Goal: Task Accomplishment & Management: Manage account settings

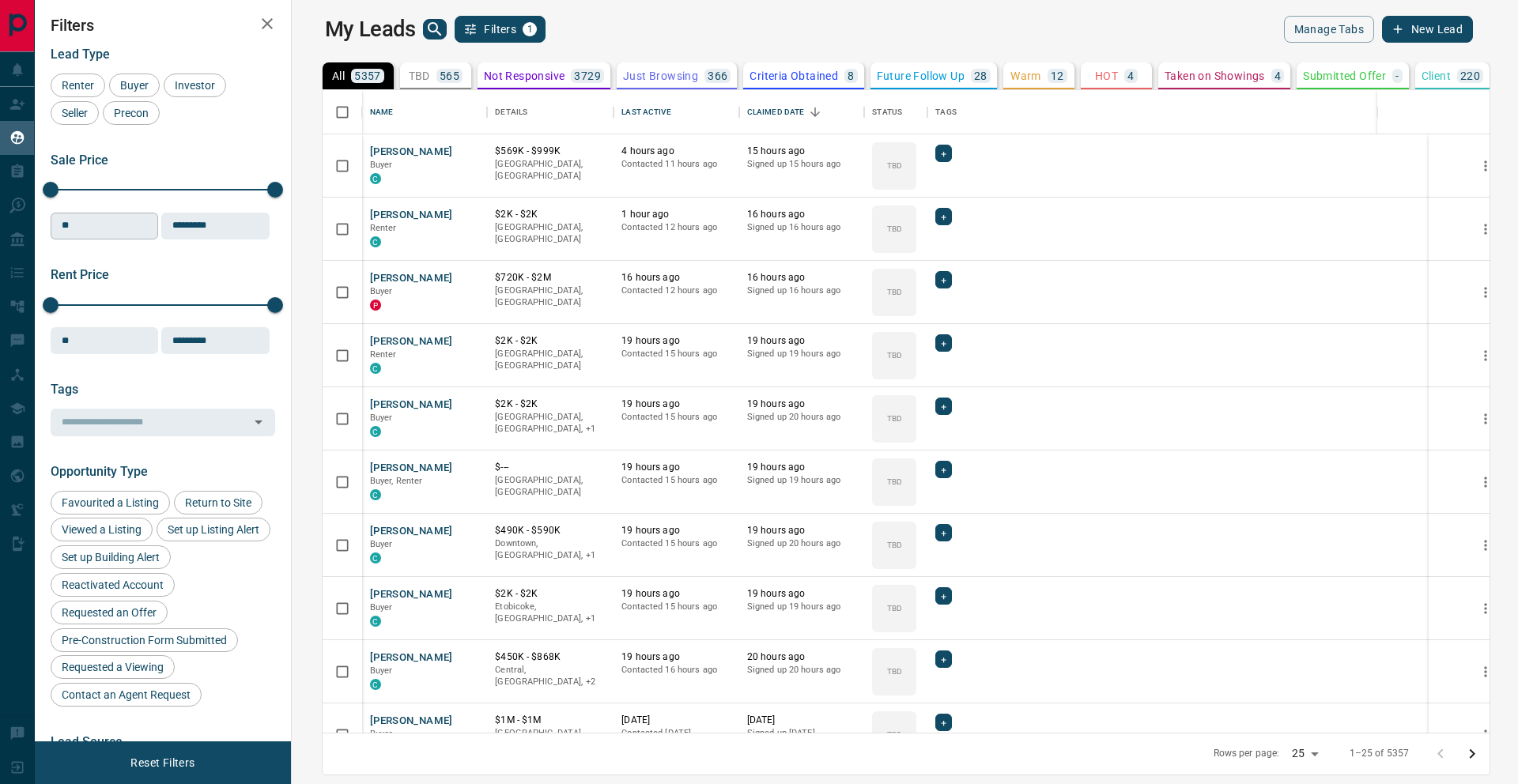
scroll to position [643, 1220]
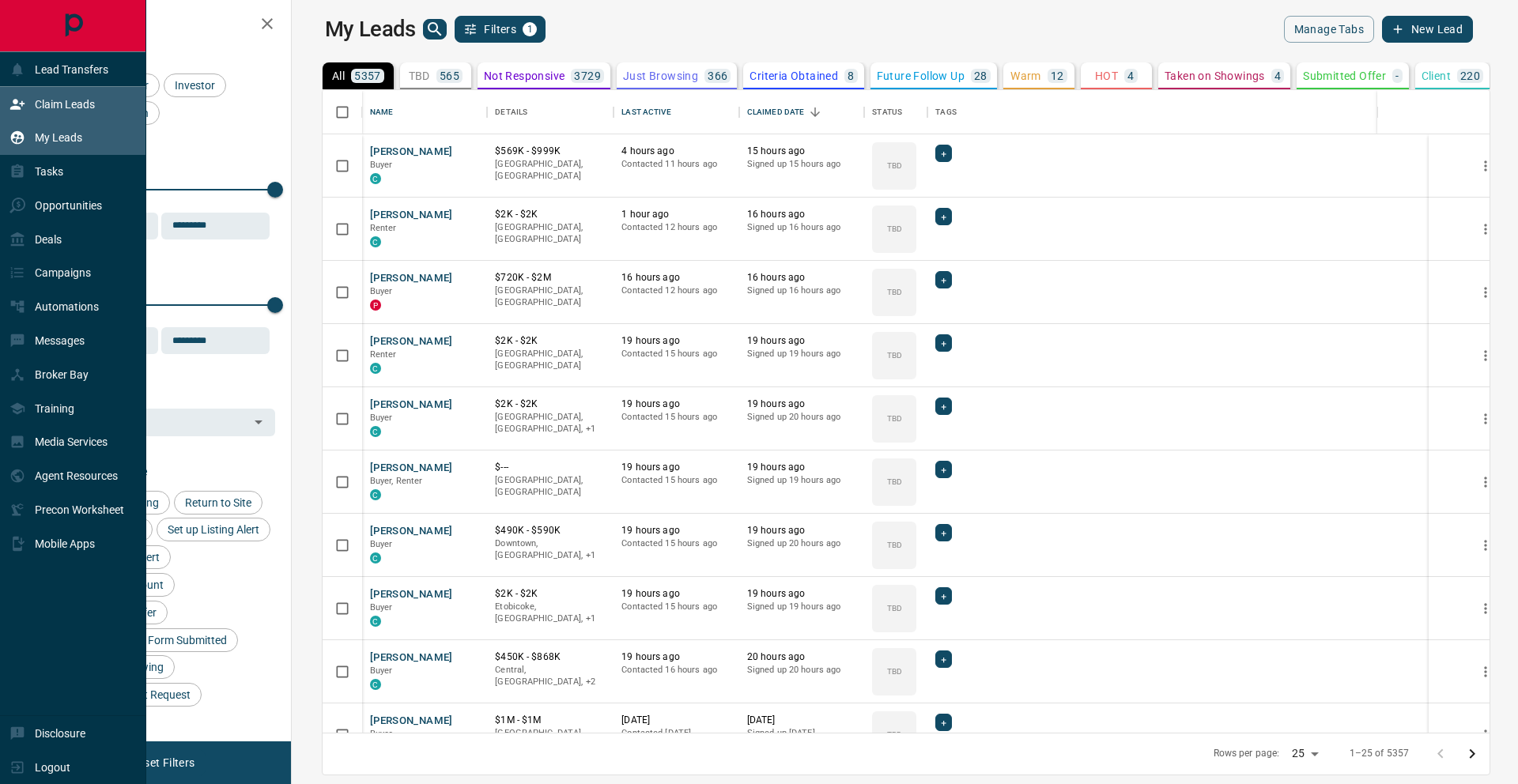
click at [25, 107] on div "Claim Leads" at bounding box center [52, 104] width 86 height 26
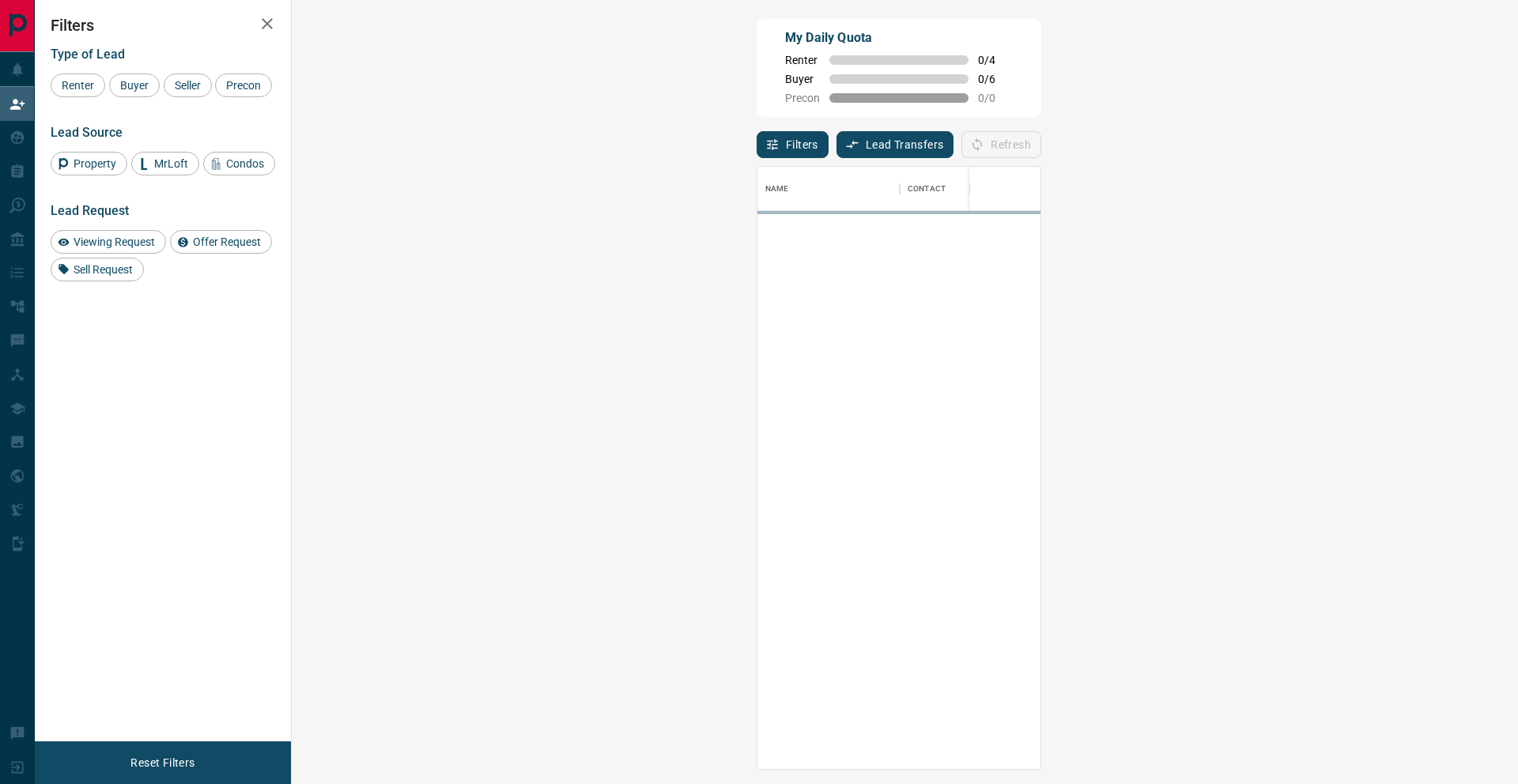
scroll to position [602, 1193]
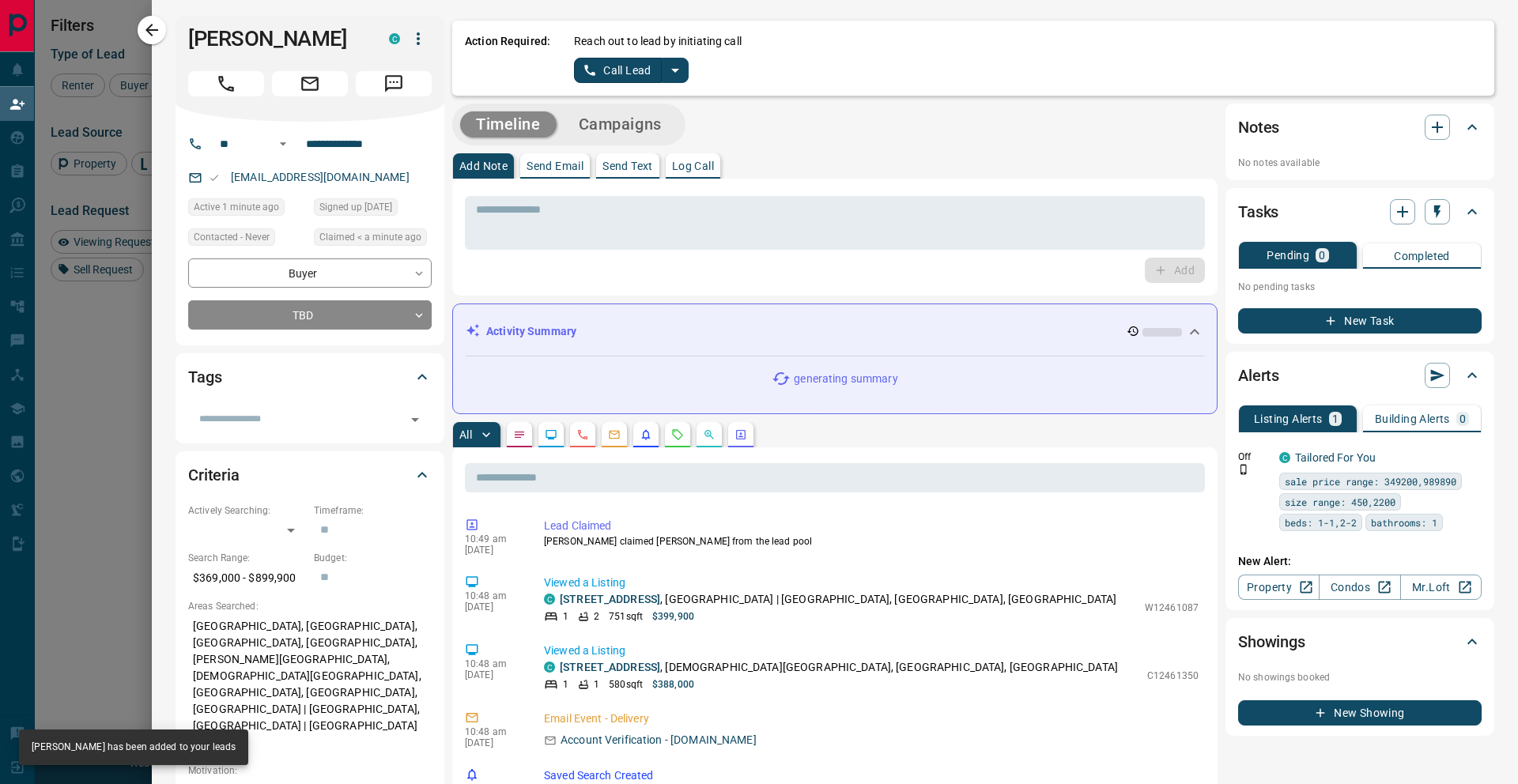
click at [677, 87] on div "Action Required: Reach out to lead by initiating call Call Lead" at bounding box center [974, 58] width 1043 height 75
click at [677, 74] on icon "split button" at bounding box center [675, 70] width 19 height 19
click at [637, 125] on li "Log Manual Call" at bounding box center [631, 124] width 96 height 24
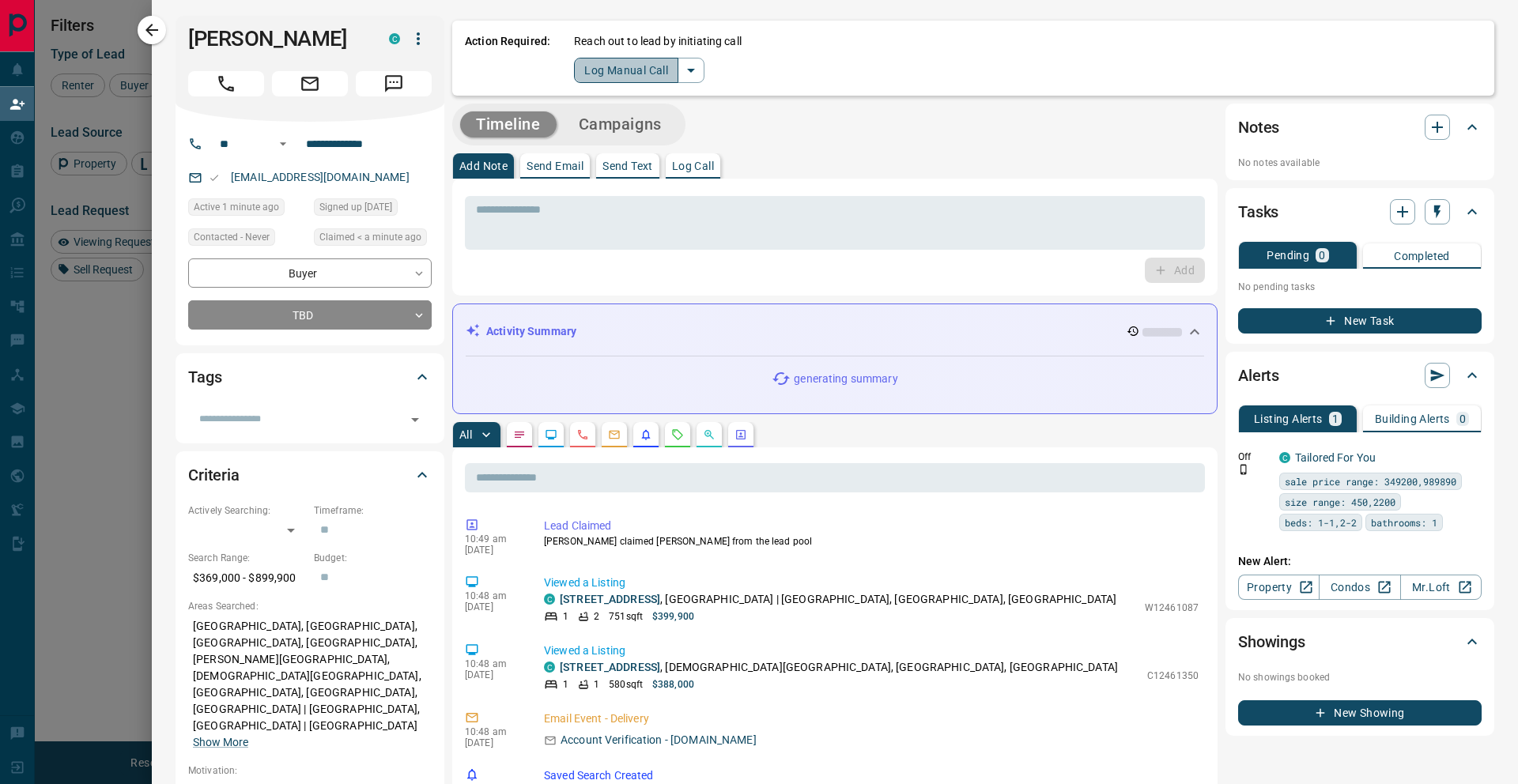
click at [621, 79] on button "Log Manual Call" at bounding box center [627, 70] width 105 height 25
click at [621, 79] on button "No" at bounding box center [618, 70] width 28 height 24
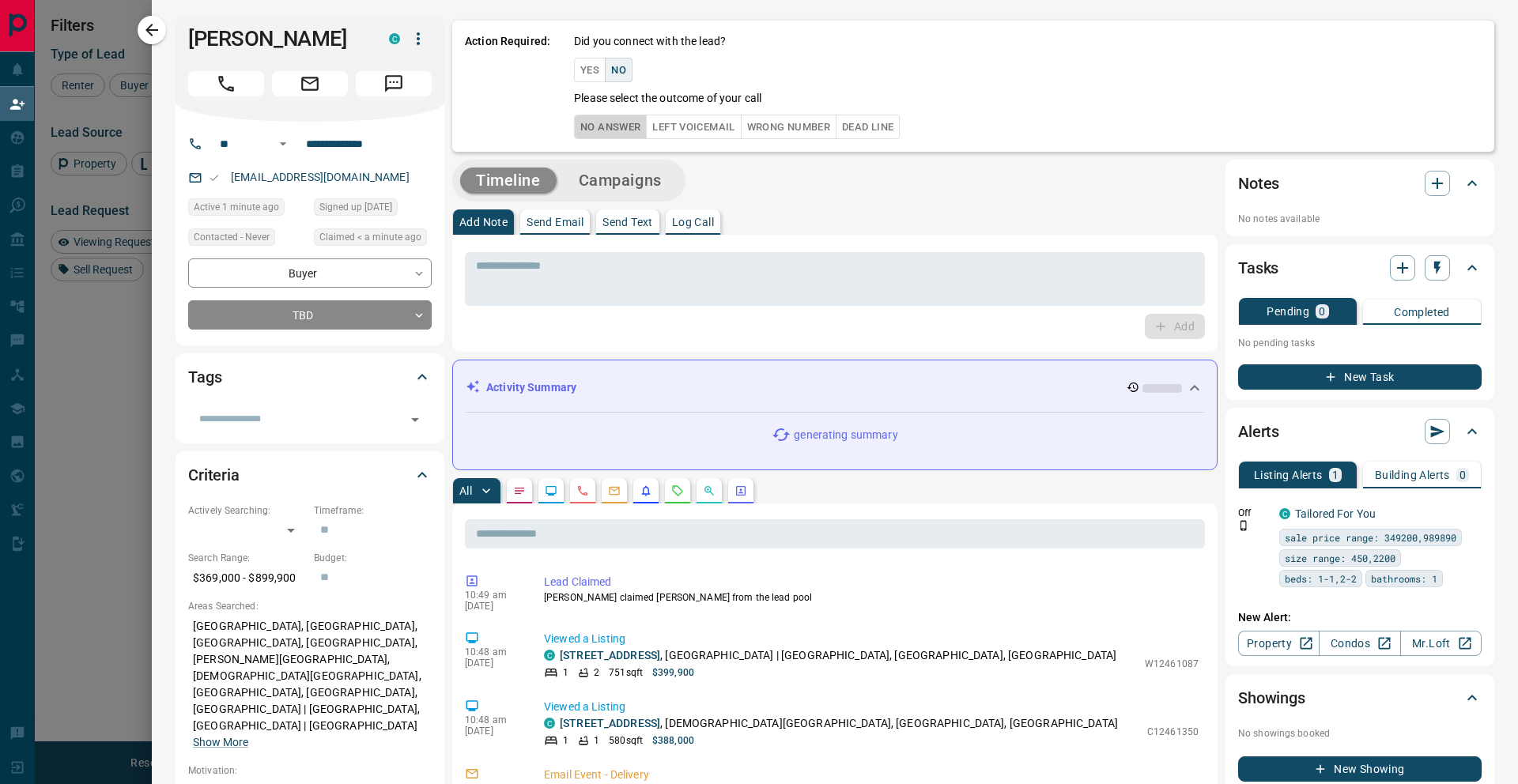
click at [614, 136] on button "No Answer" at bounding box center [610, 127] width 73 height 24
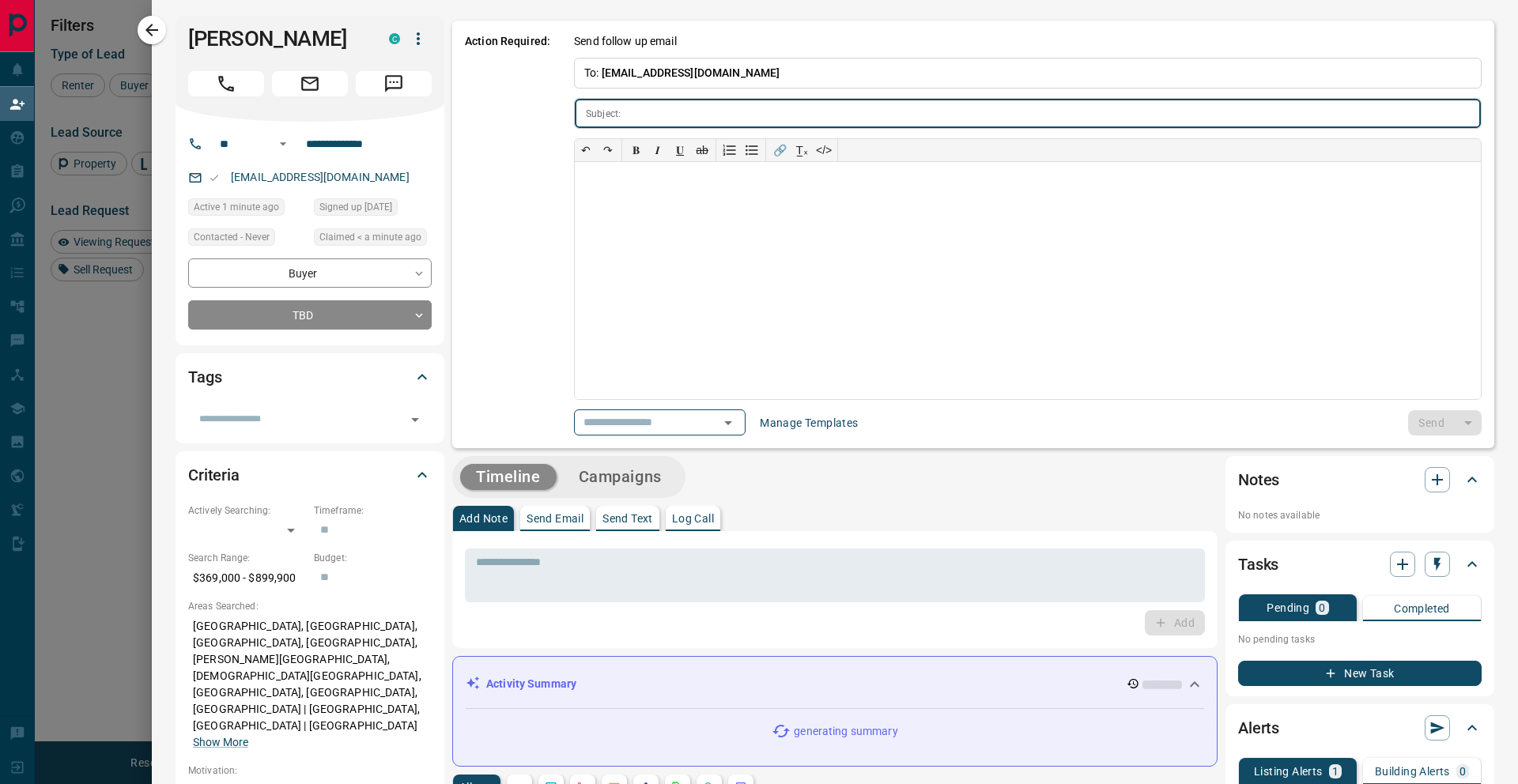
type input "**********"
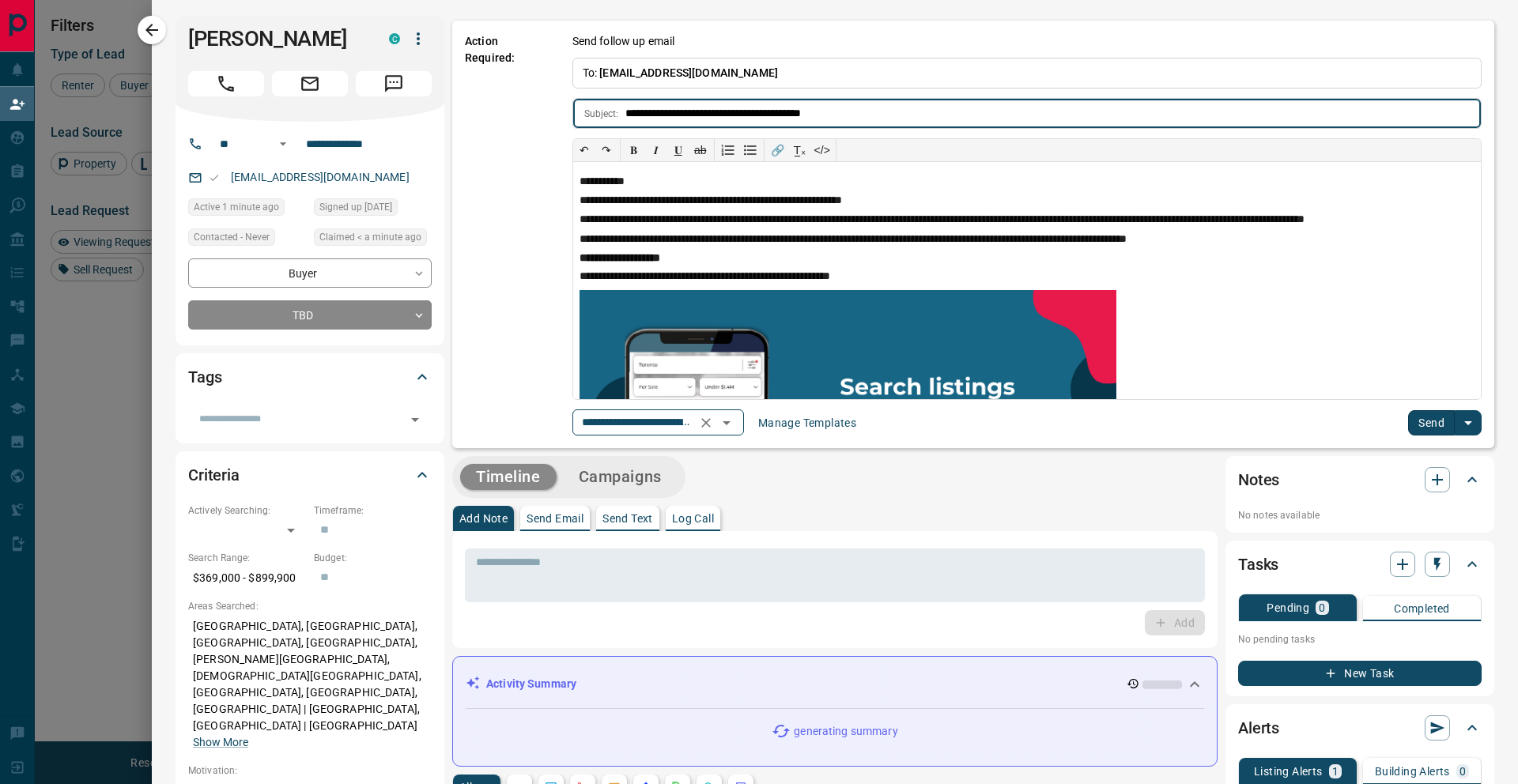
click at [731, 435] on div "**********" at bounding box center [659, 422] width 172 height 26
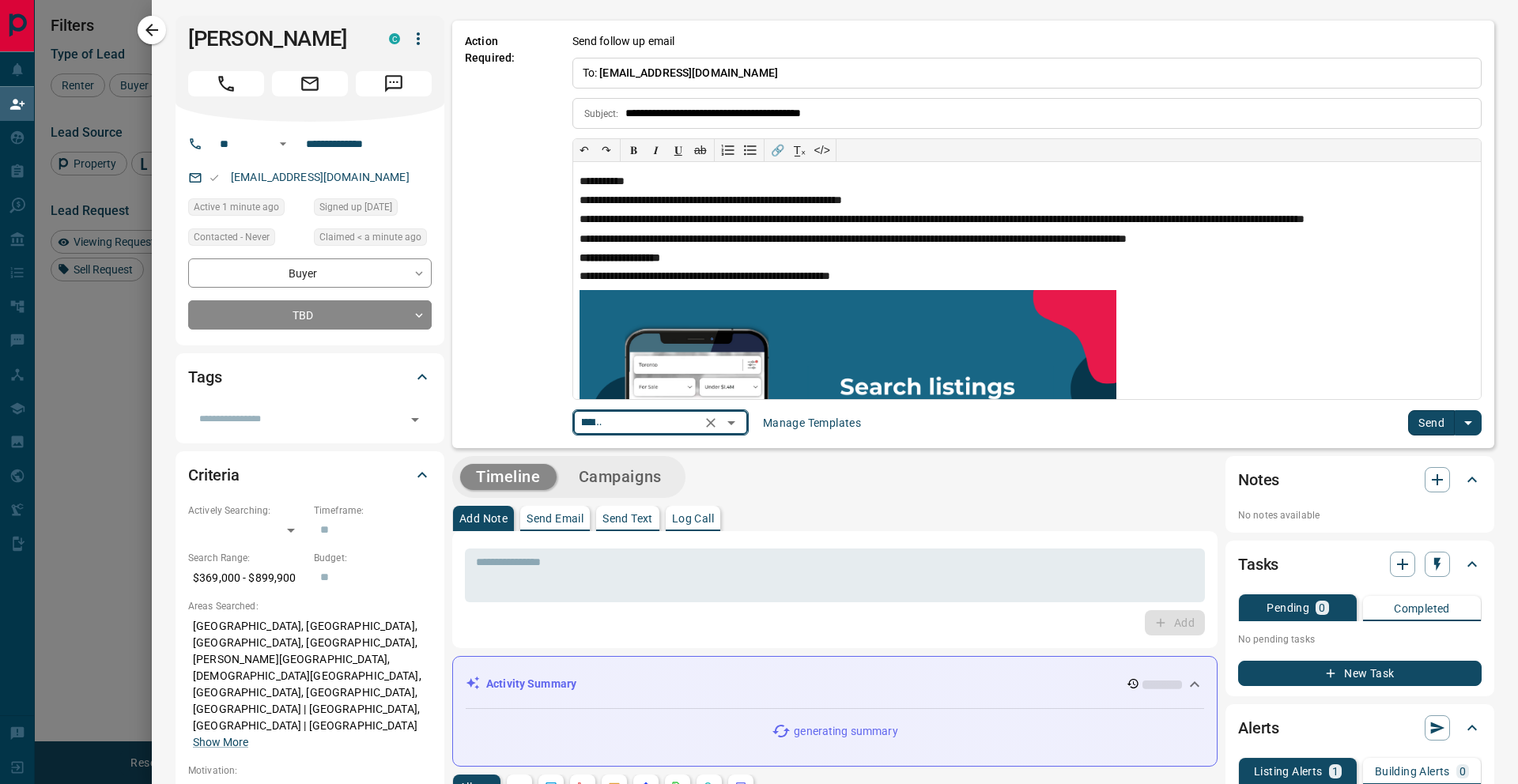
click at [730, 417] on icon "Open" at bounding box center [731, 422] width 19 height 19
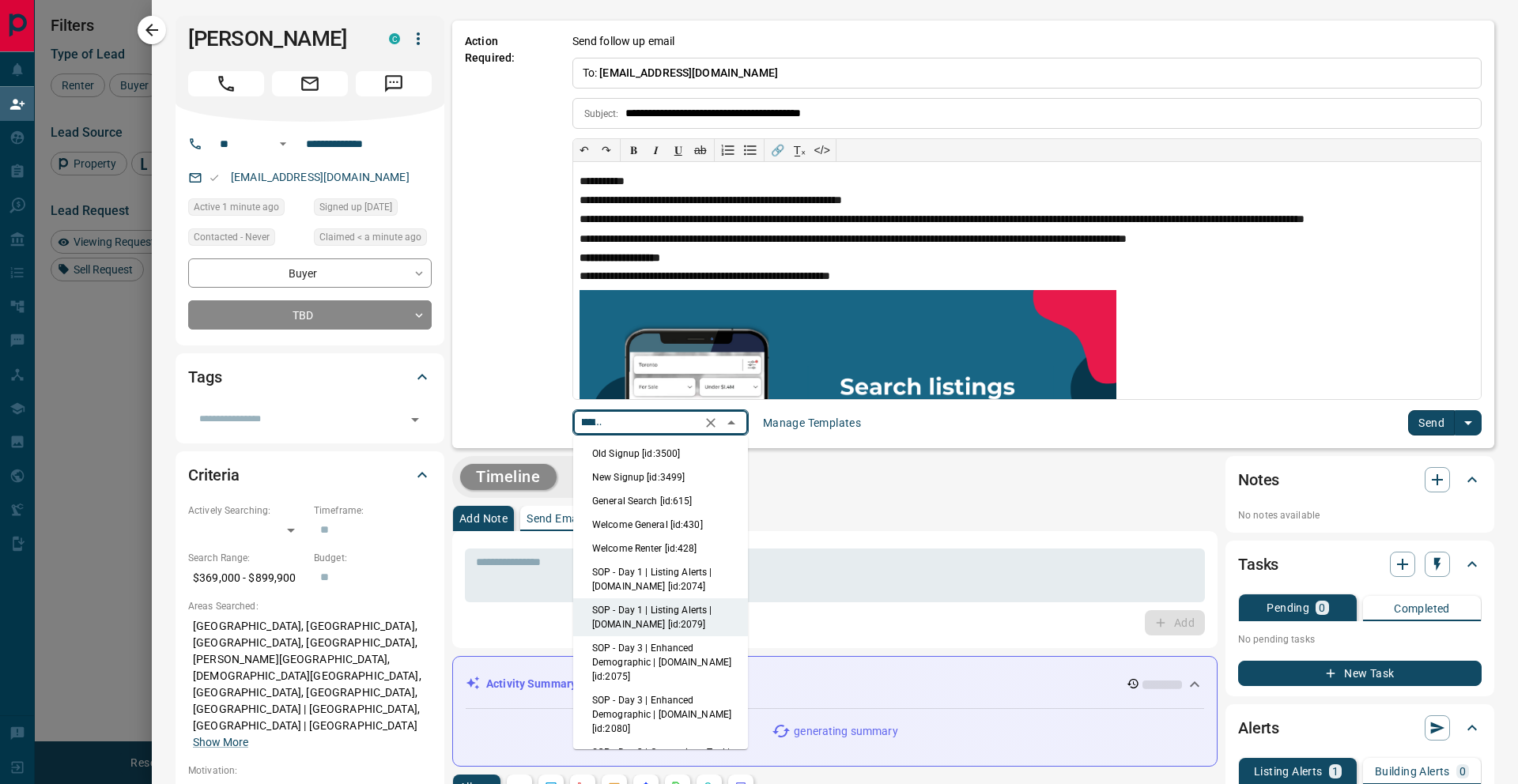
click at [686, 484] on li "New Signup [id:3499]" at bounding box center [661, 477] width 175 height 24
type input "**********"
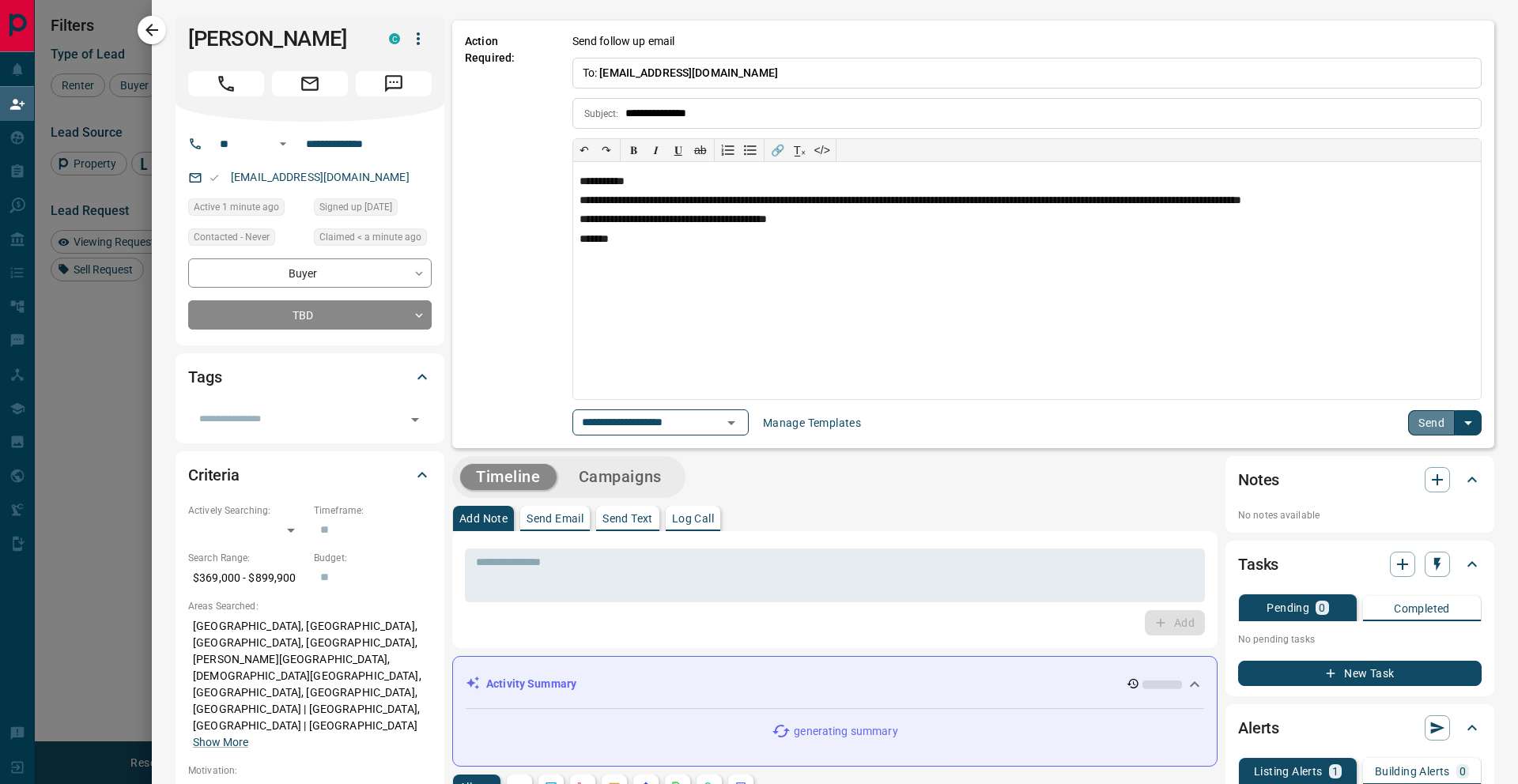
click at [1422, 420] on button "Send" at bounding box center [1431, 422] width 47 height 25
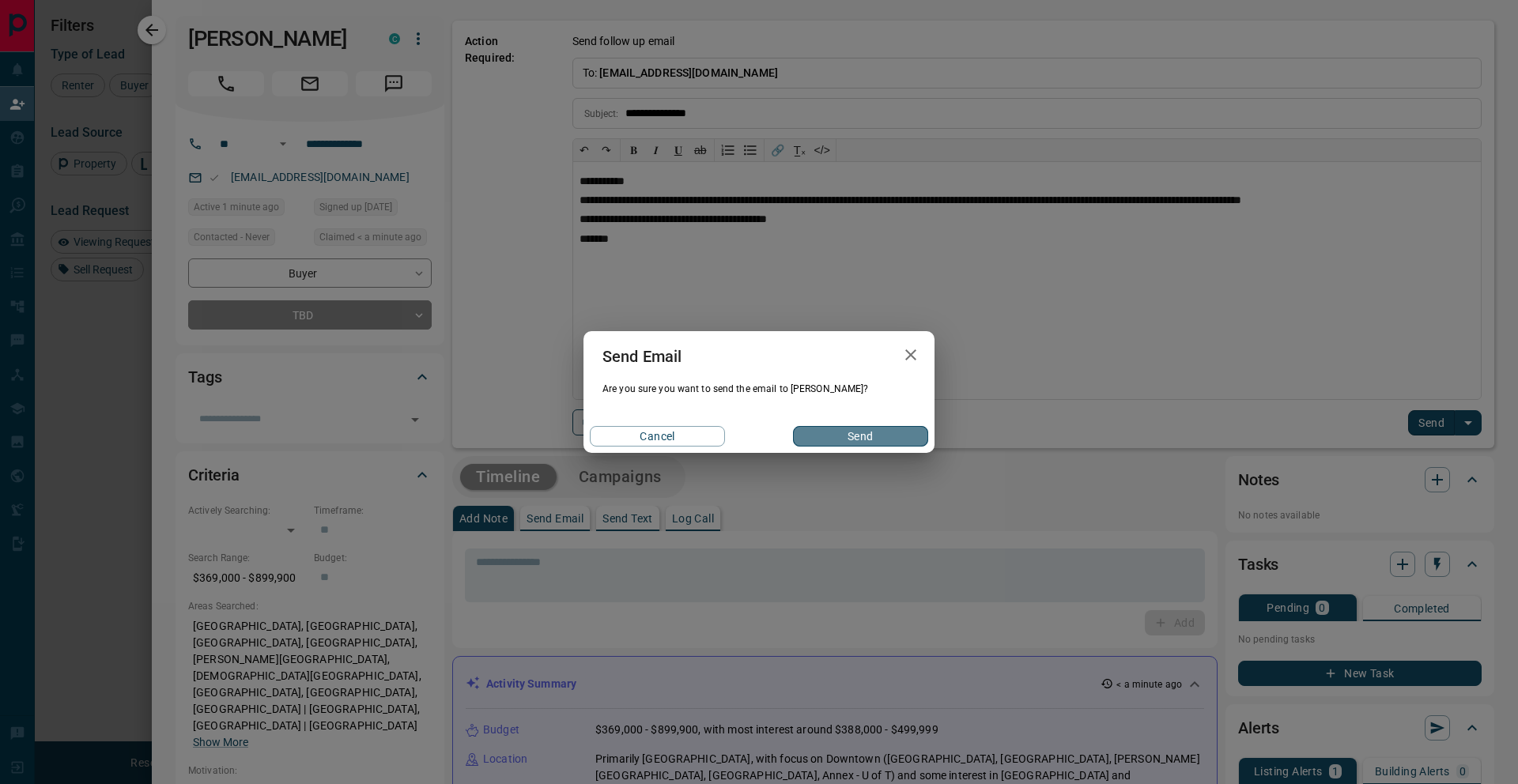
click at [870, 433] on button "Send" at bounding box center [861, 436] width 136 height 20
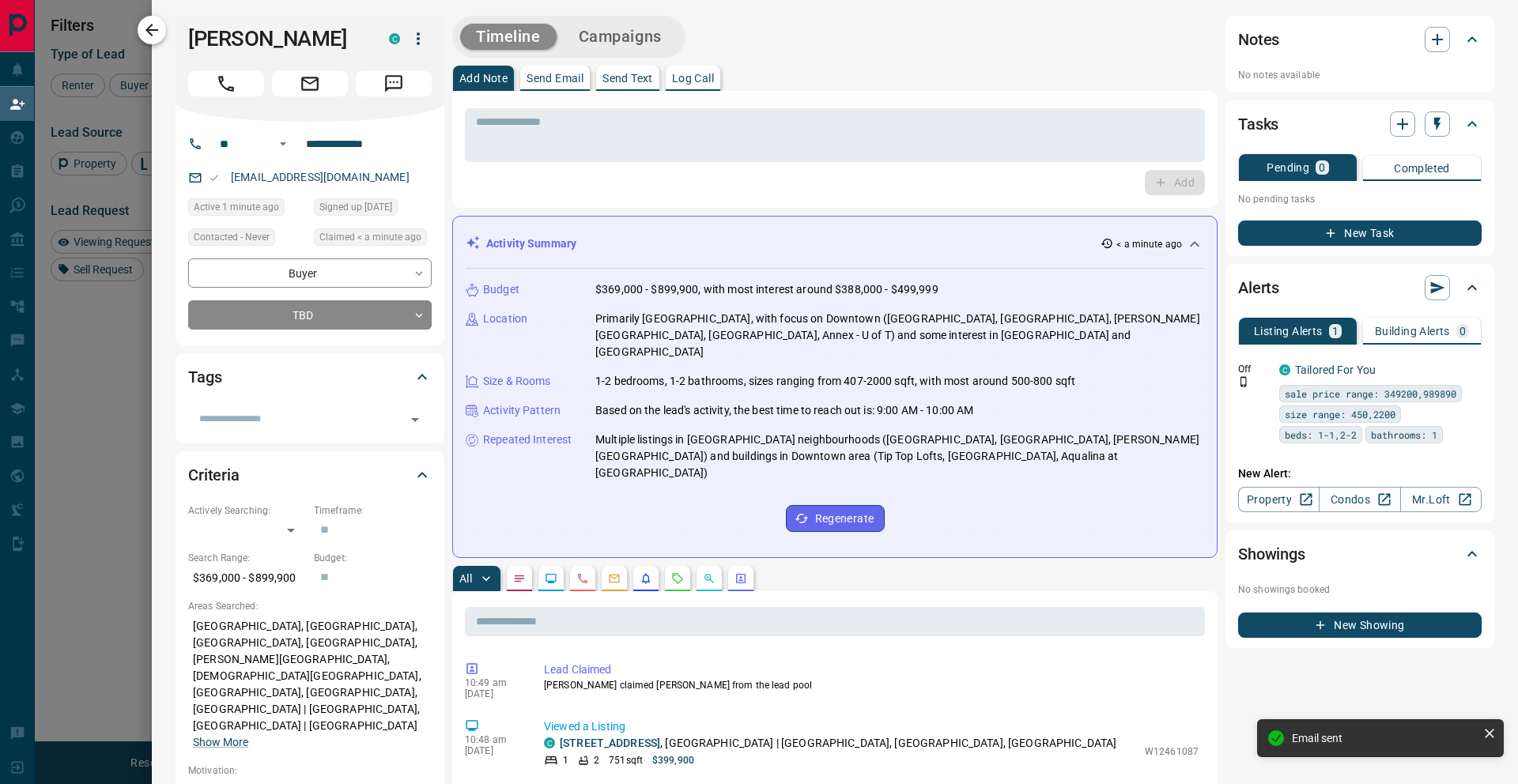
click at [146, 34] on icon "button" at bounding box center [151, 29] width 19 height 19
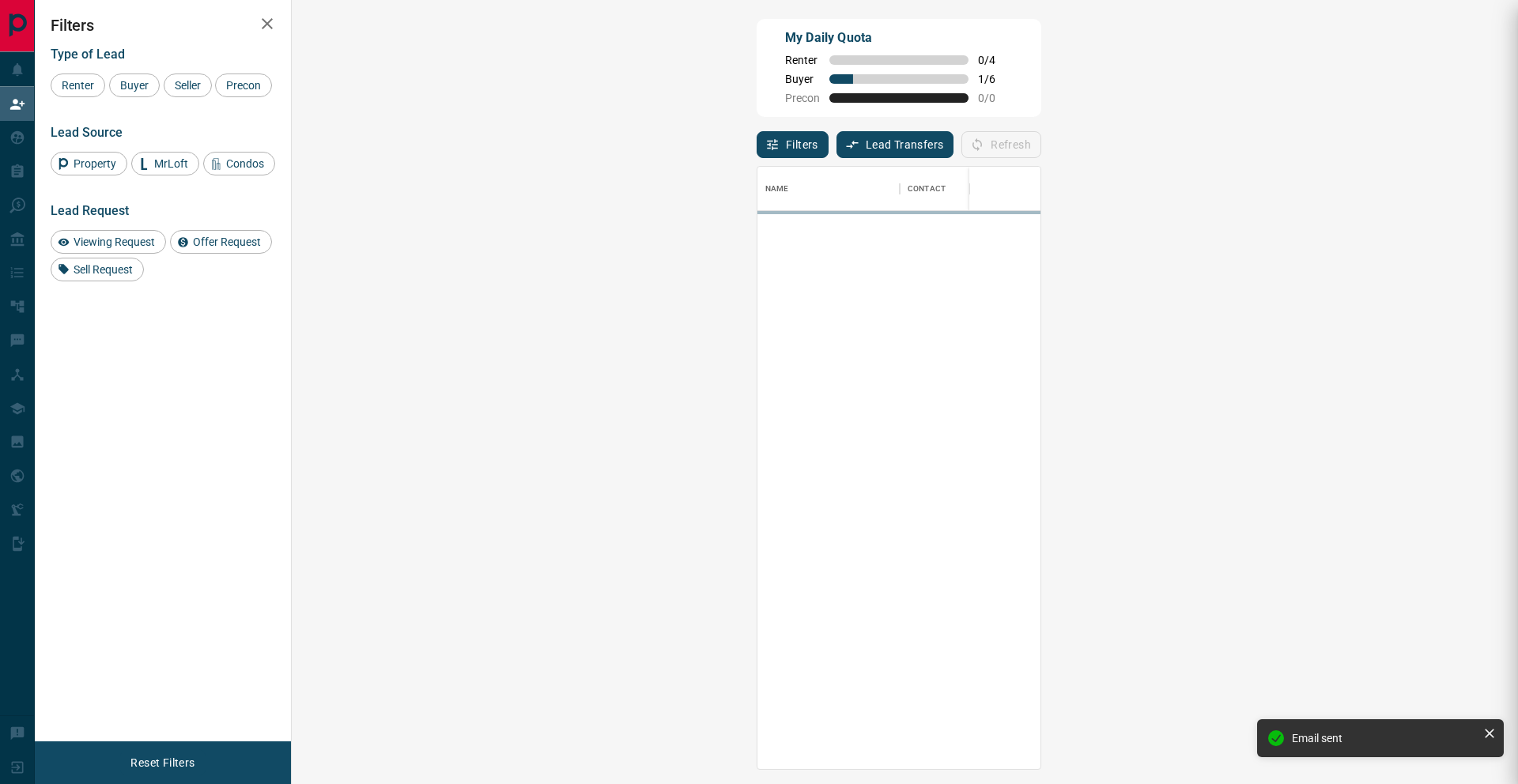
scroll to position [602, 1193]
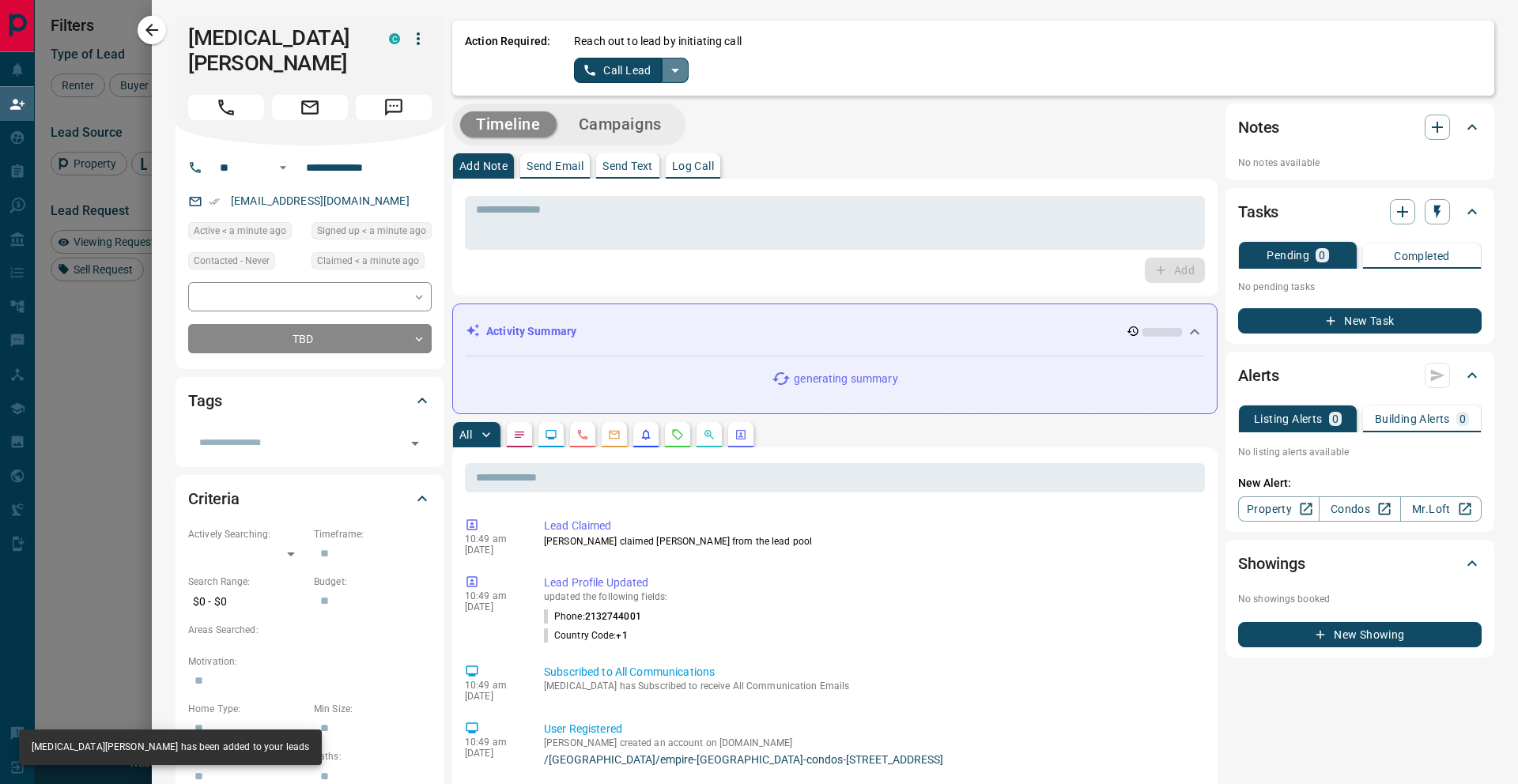
click at [676, 82] on button "split button" at bounding box center [675, 70] width 27 height 25
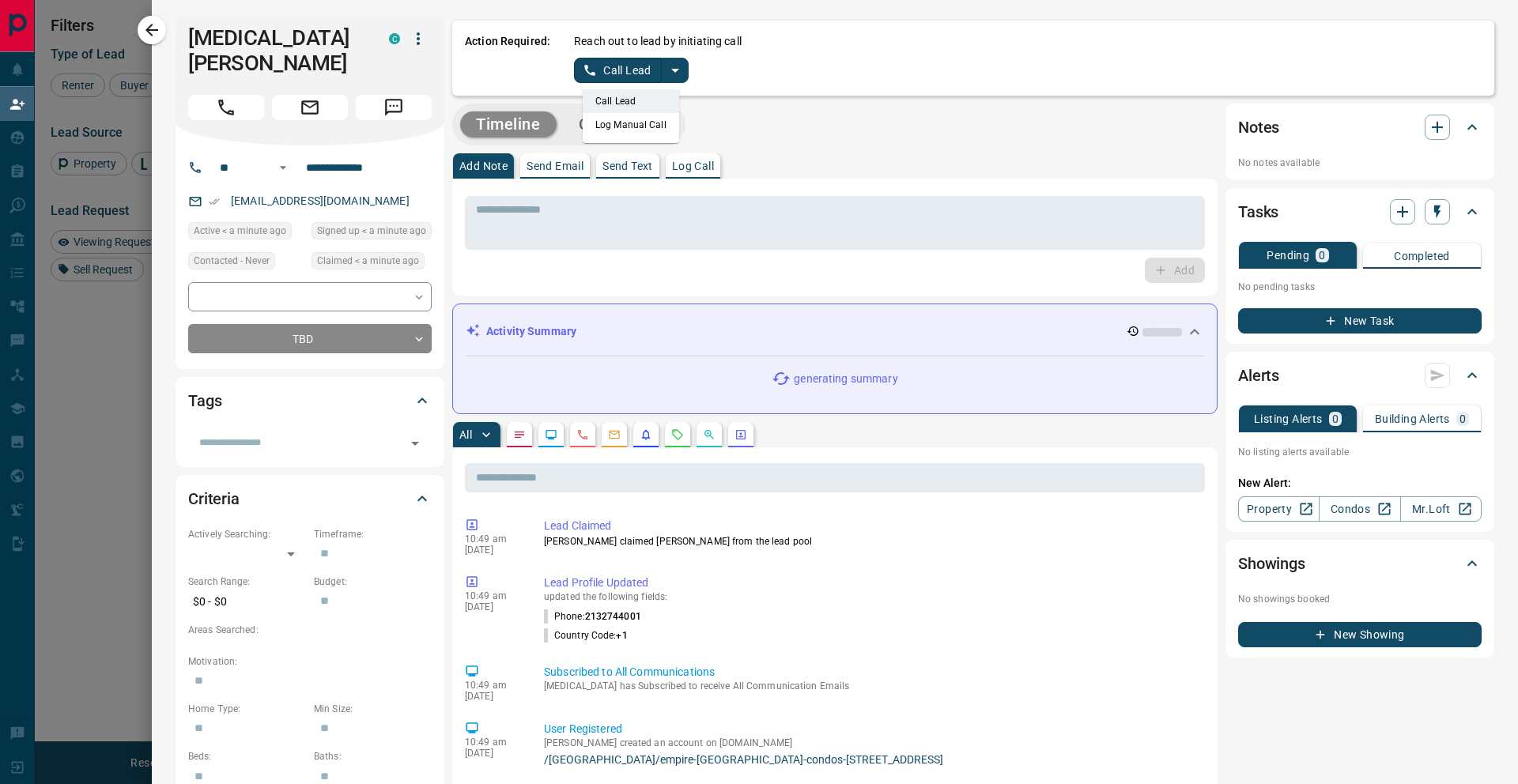
click at [668, 133] on li "Log Manual Call" at bounding box center [631, 124] width 96 height 24
click at [644, 83] on div "Action Required: Reach out to lead by initiating call Log Manual Call" at bounding box center [974, 58] width 1043 height 75
click at [643, 67] on button "Log Manual Call" at bounding box center [627, 70] width 105 height 25
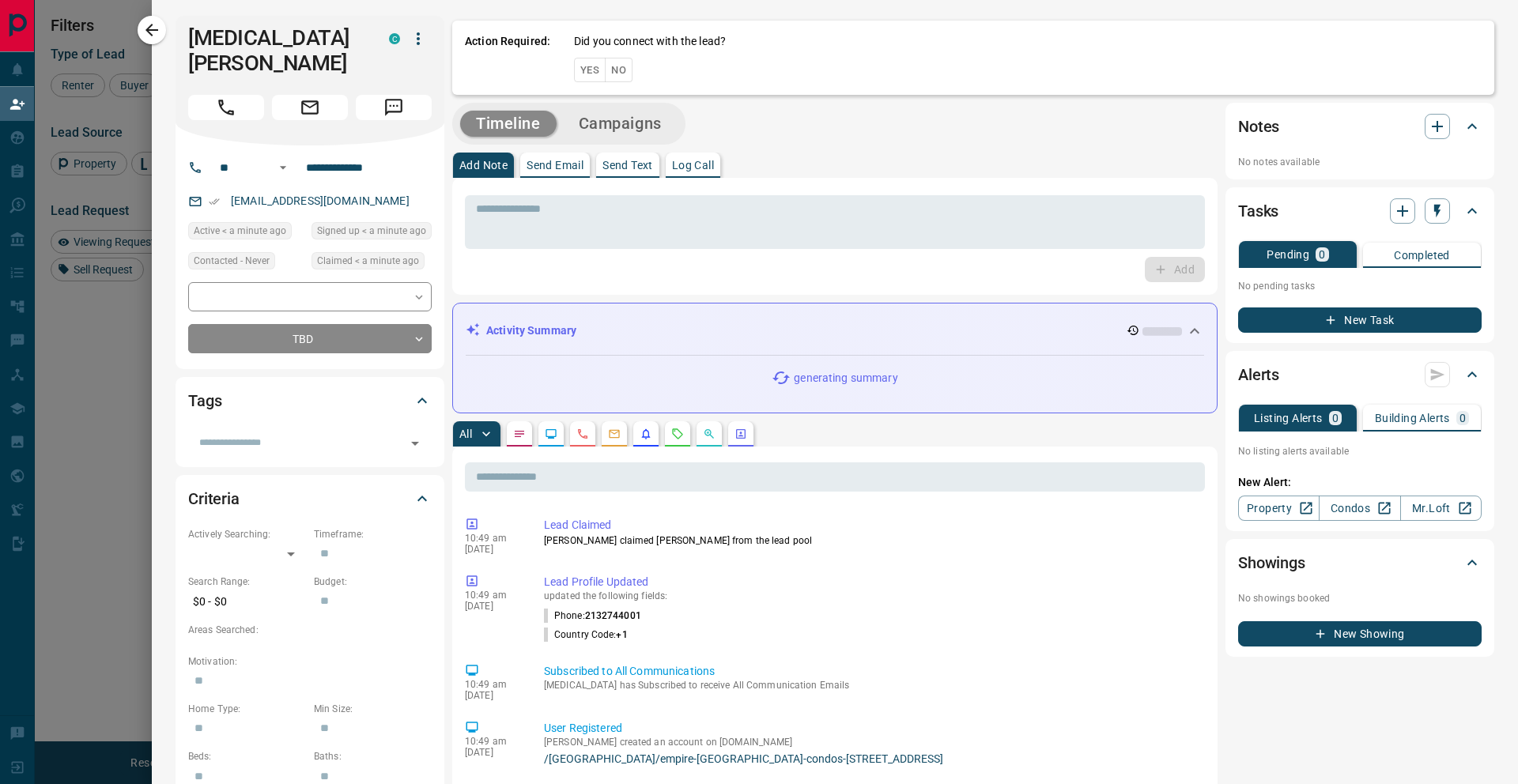
click at [618, 66] on button "No" at bounding box center [618, 70] width 28 height 24
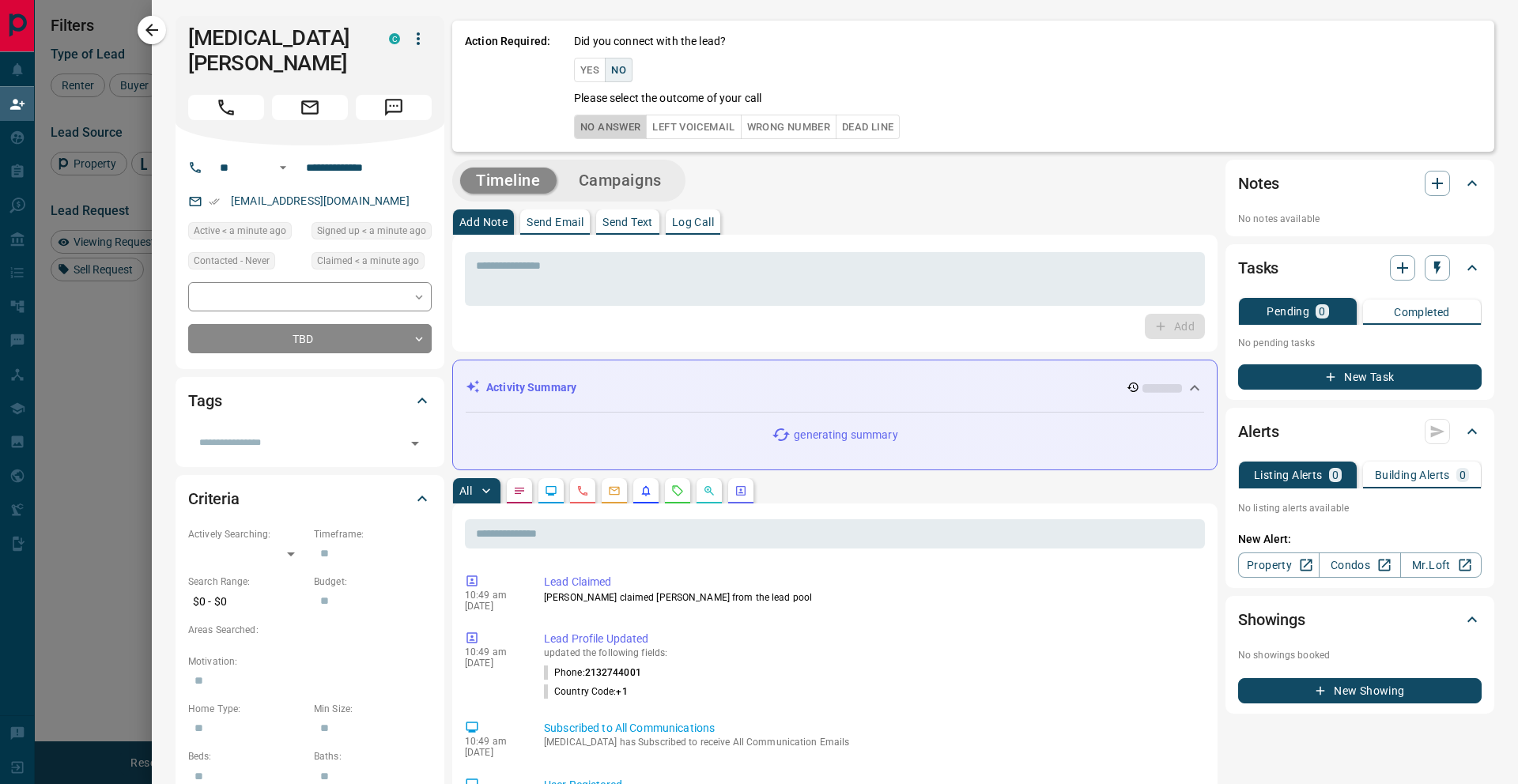
click at [619, 126] on button "No Answer" at bounding box center [610, 127] width 73 height 24
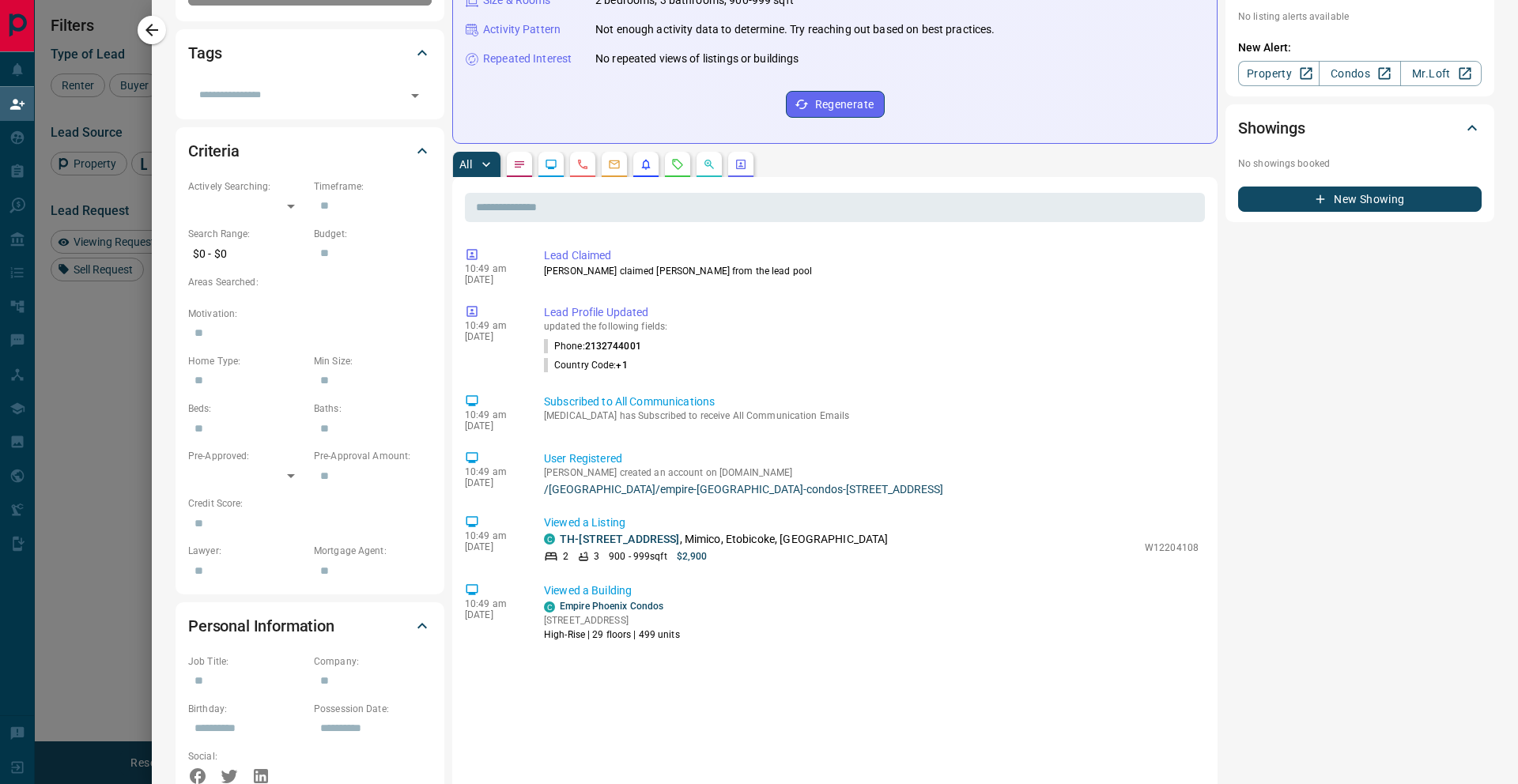
scroll to position [352, 0]
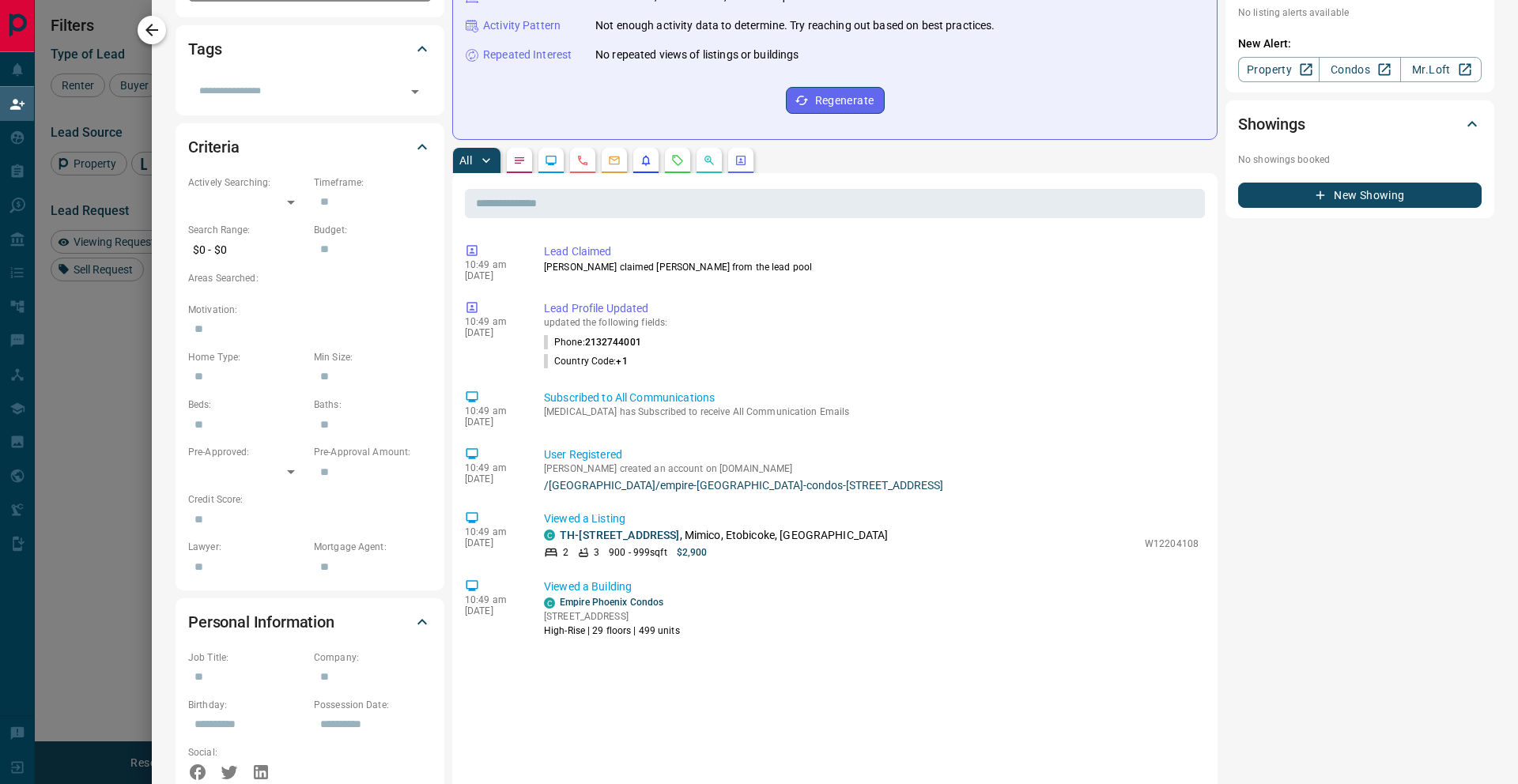
click at [158, 30] on icon "button" at bounding box center [151, 29] width 19 height 19
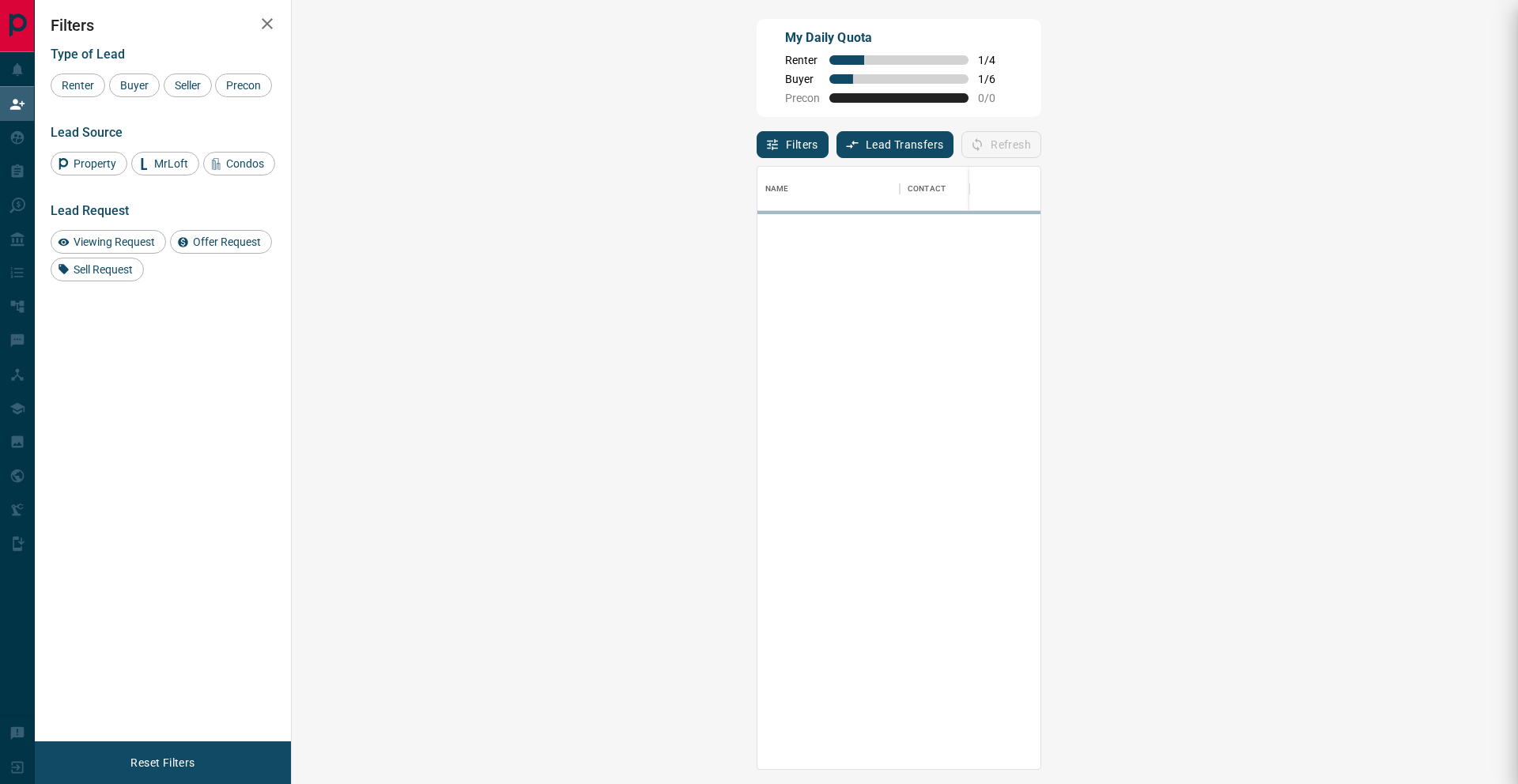
scroll to position [602, 1193]
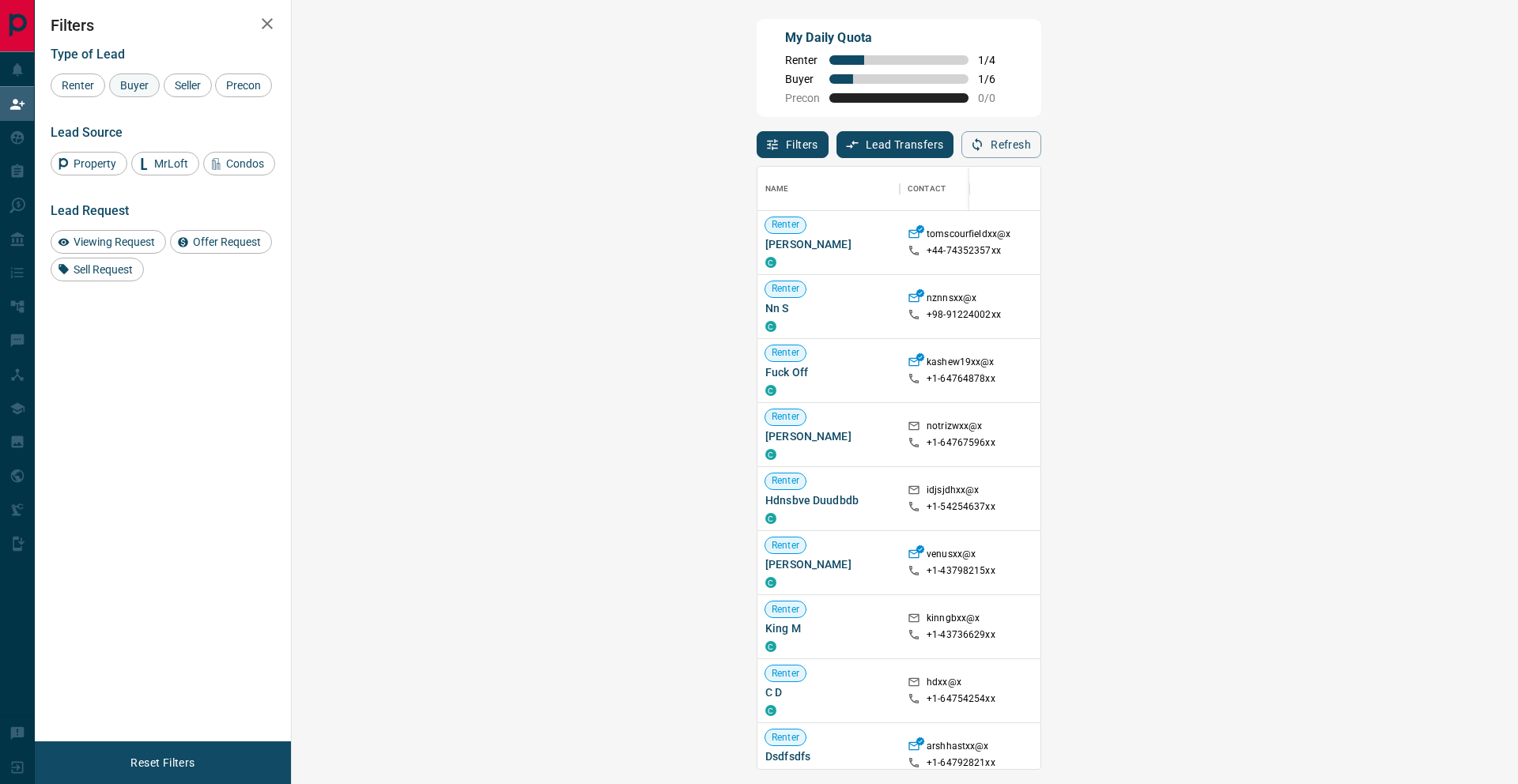
click at [141, 91] on div "Buyer" at bounding box center [135, 85] width 51 height 24
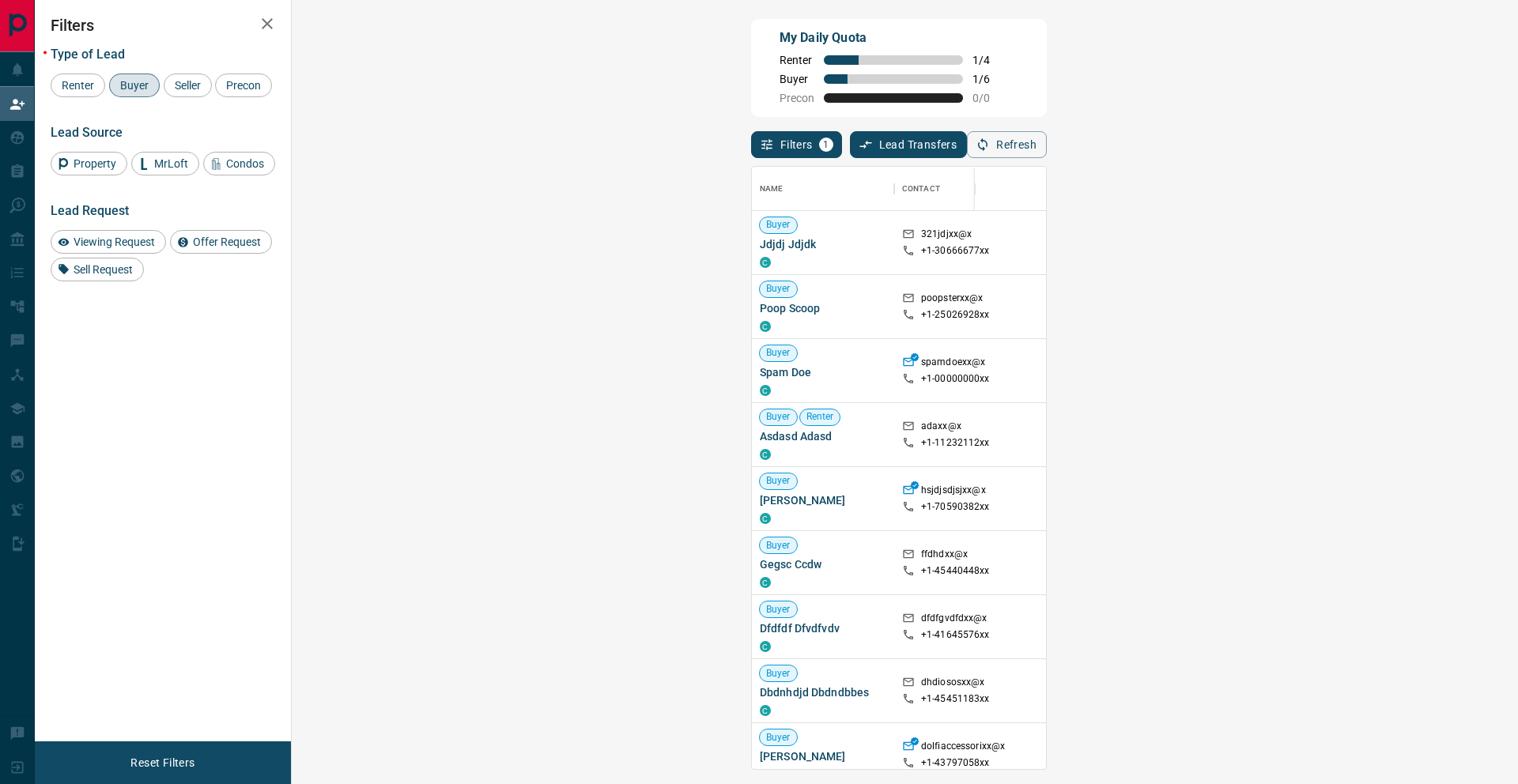
click at [297, 485] on div "My Daily Quota Renter 1 / 4 Buyer 1 / 6 Precon 0 / 0 Filters 1 Lead Transfers 0…" at bounding box center [777, 329] width 1484 height 659
